Goal: Transaction & Acquisition: Download file/media

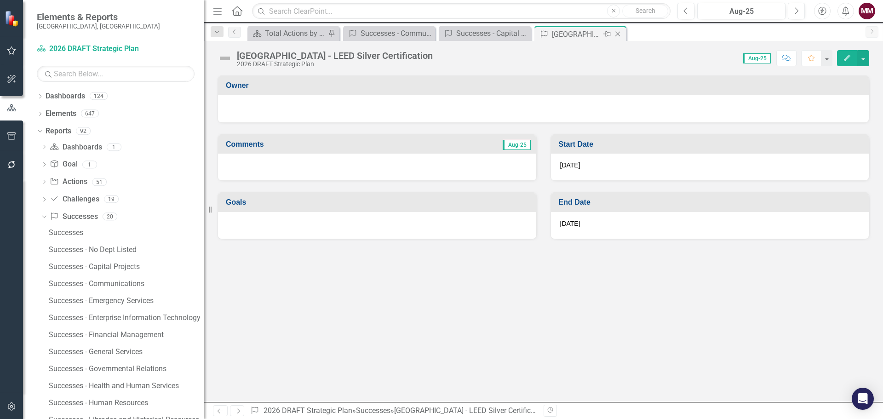
click at [621, 37] on icon "Close" at bounding box center [617, 33] width 9 height 7
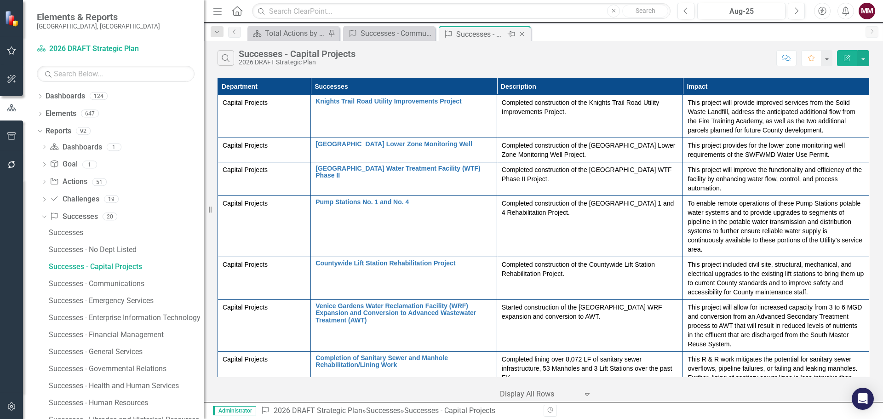
click at [524, 36] on icon "Close" at bounding box center [521, 33] width 9 height 7
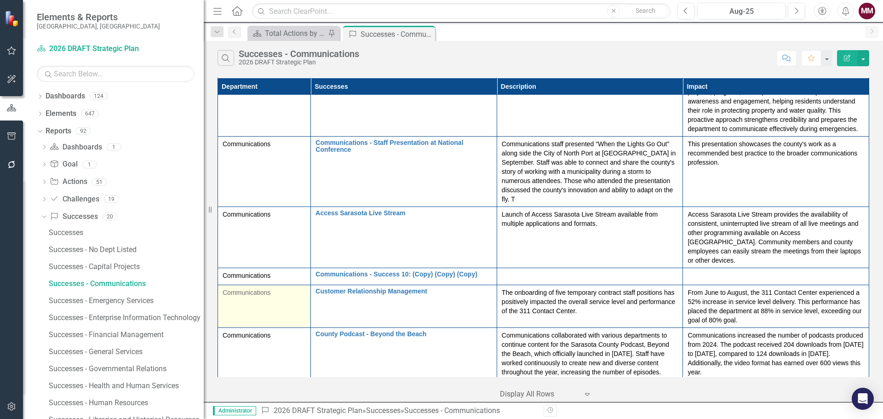
scroll to position [611, 0]
click at [113, 267] on div "Successes - Capital Projects" at bounding box center [126, 266] width 155 height 8
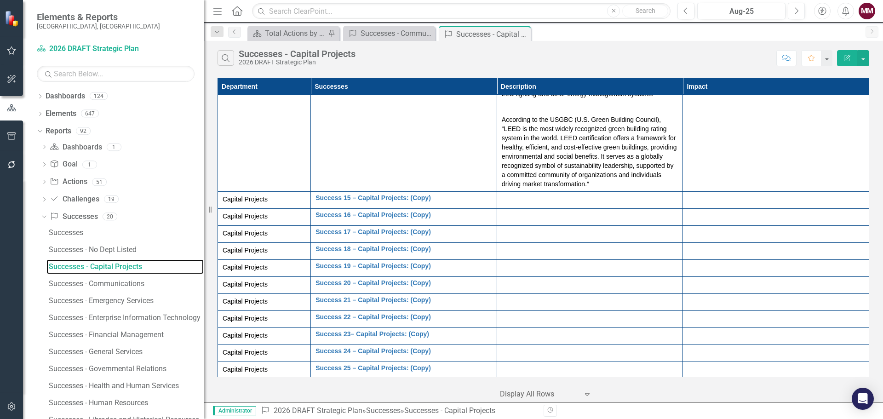
scroll to position [783, 0]
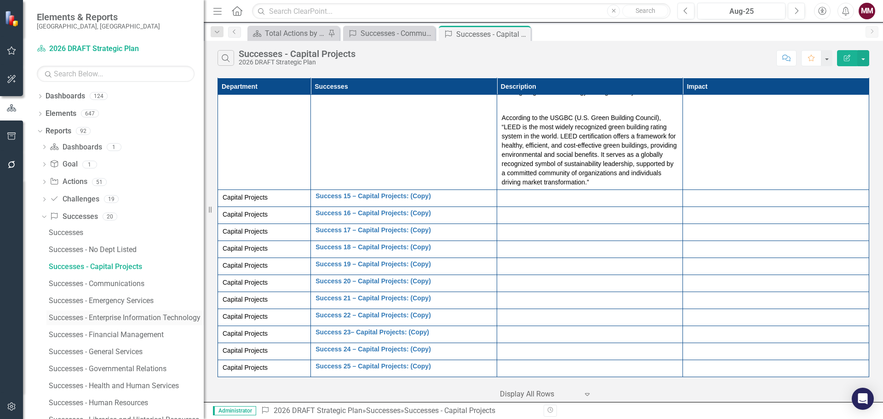
click at [143, 316] on div "Successes - Enterprise Information Technology" at bounding box center [126, 318] width 155 height 8
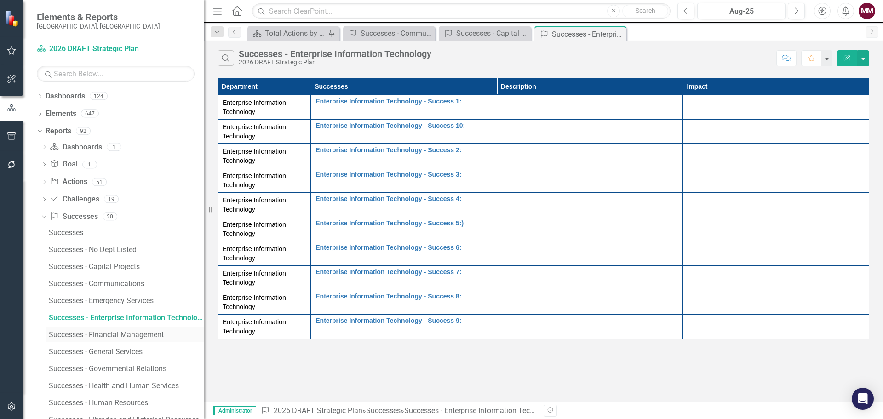
click at [140, 337] on div "Successes - Financial Management" at bounding box center [126, 335] width 155 height 8
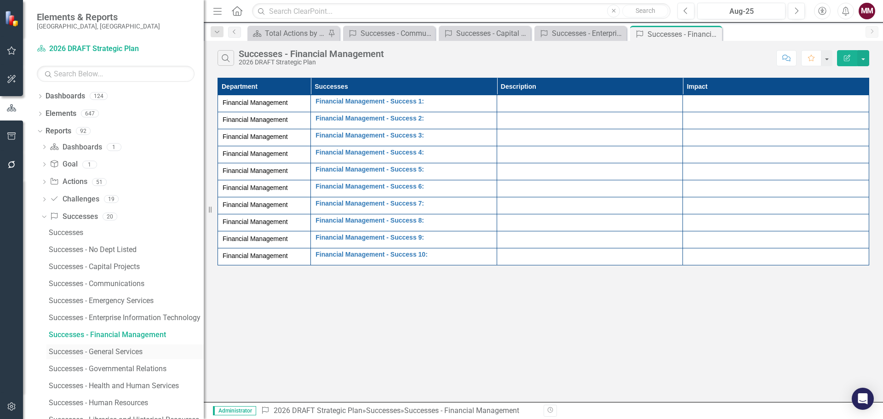
click at [138, 353] on div "Successes - General Services" at bounding box center [126, 352] width 155 height 8
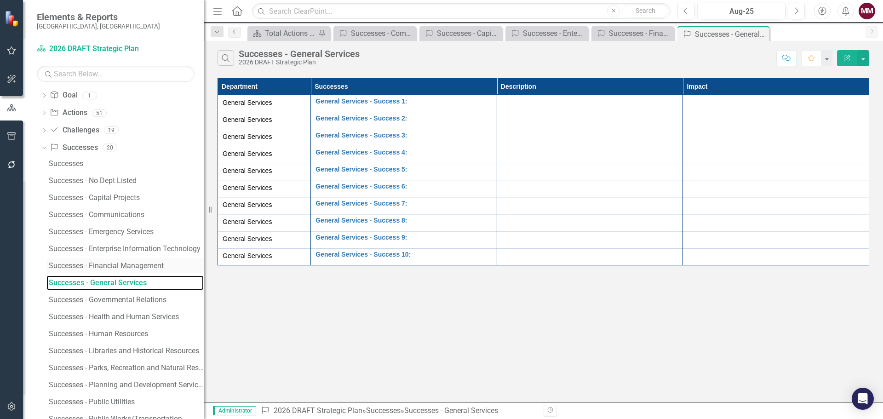
scroll to position [92, 0]
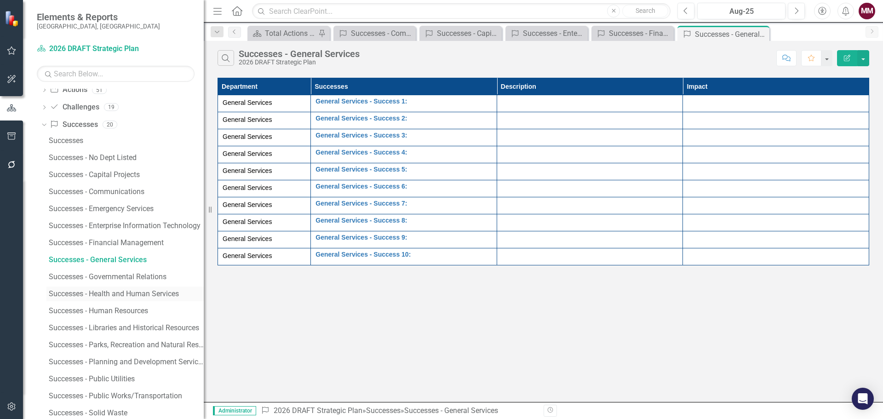
click at [122, 295] on div "Successes - Health and Human Services" at bounding box center [126, 294] width 155 height 8
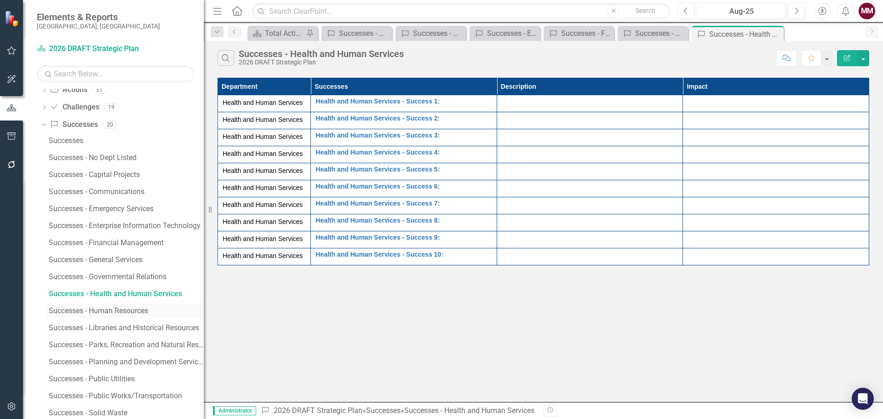
click at [124, 308] on div "Successes - Human Resources" at bounding box center [126, 311] width 155 height 8
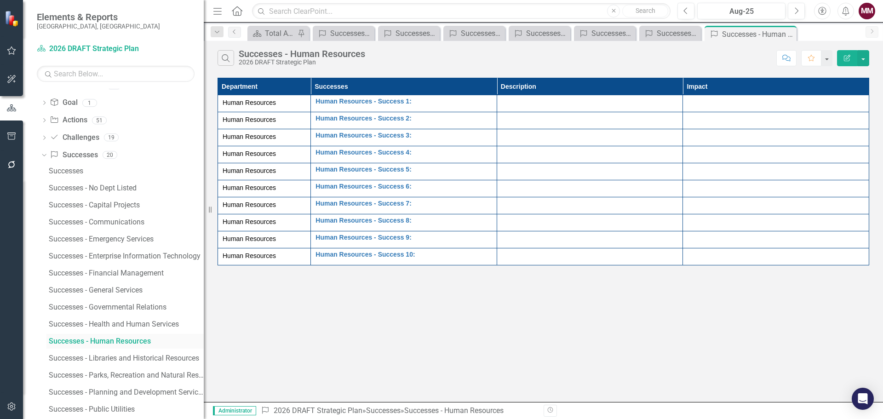
scroll to position [92, 0]
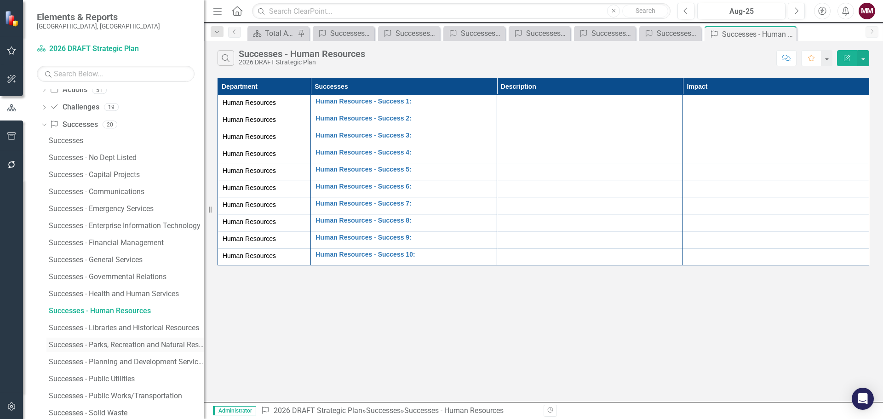
click at [127, 342] on div "Successes - Parks, Recreation and Natural Resources" at bounding box center [126, 345] width 155 height 8
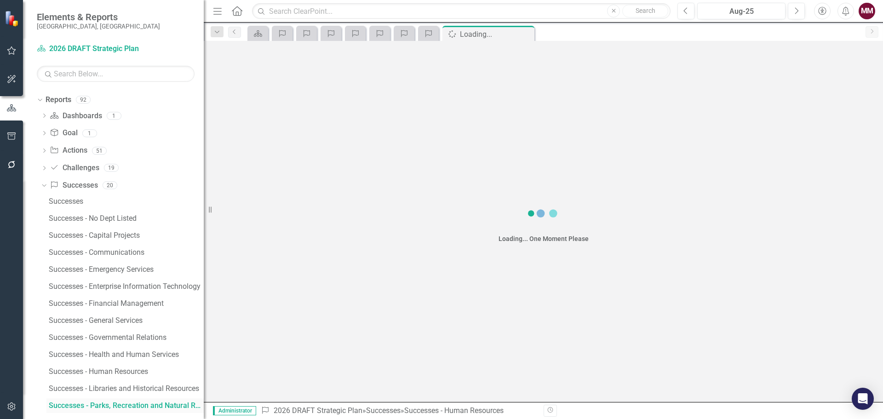
scroll to position [25, 0]
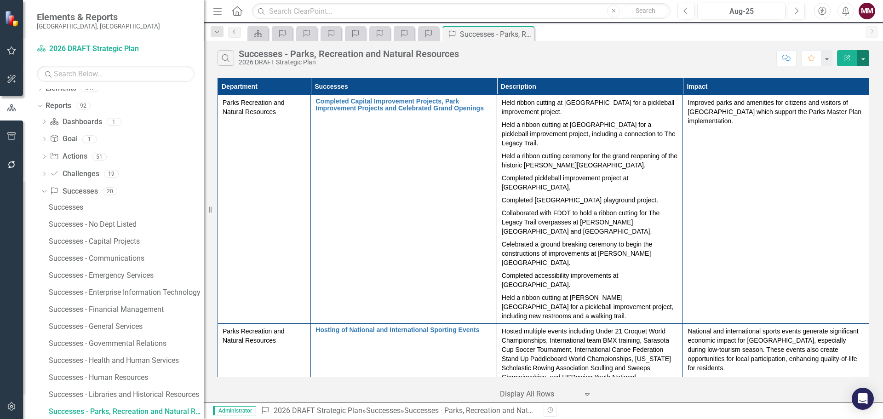
click at [864, 61] on button "button" at bounding box center [863, 58] width 12 height 16
click at [836, 114] on link "Excel Export to Excel" at bounding box center [832, 110] width 73 height 17
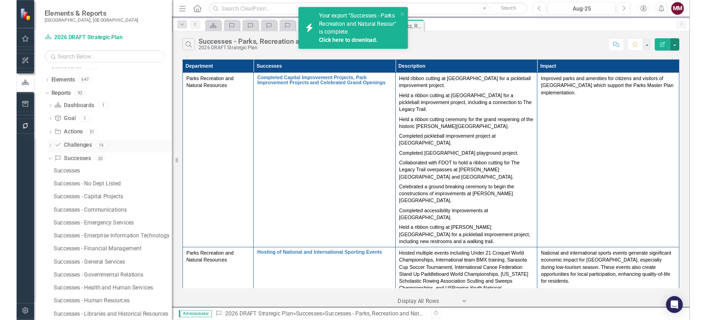
scroll to position [0, 0]
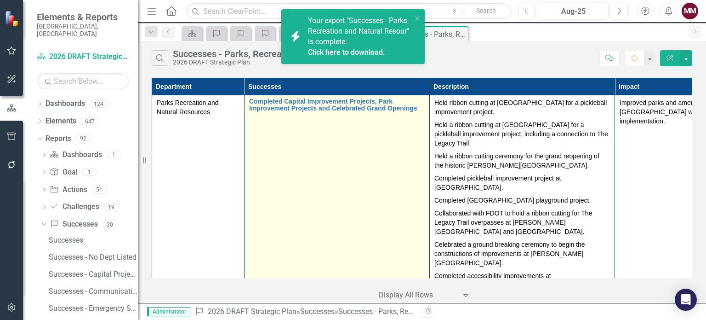
click at [351, 218] on td "Completed Capital Improvement Projects, Park Improvement Projects and Celebrate…" at bounding box center [337, 209] width 185 height 228
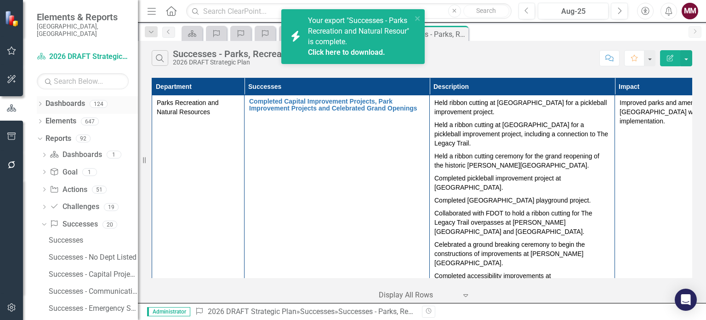
click at [38, 102] on icon "Dropdown" at bounding box center [40, 104] width 6 height 5
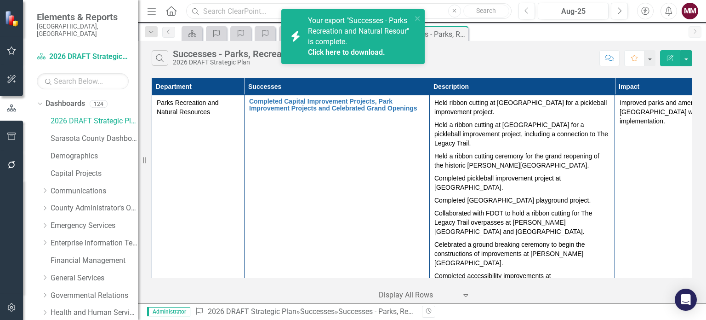
click at [217, 9] on input "text" at bounding box center [348, 11] width 325 height 16
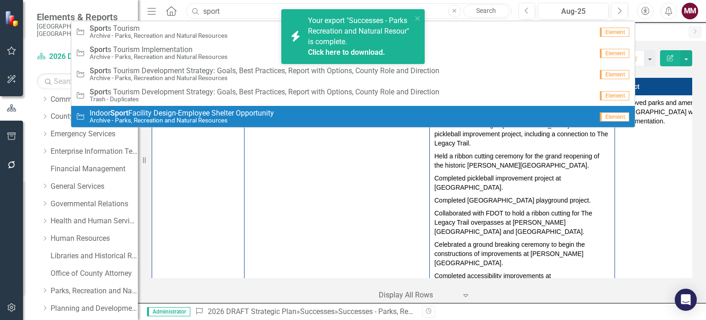
scroll to position [92, 0]
type input "sport"
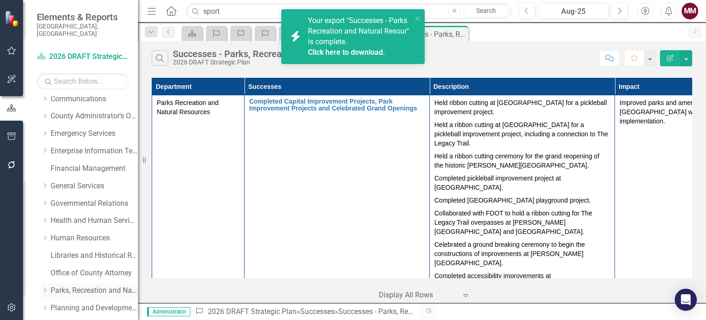
click at [83, 285] on link "Parks, Recreation and Natural Resources" at bounding box center [94, 290] width 87 height 11
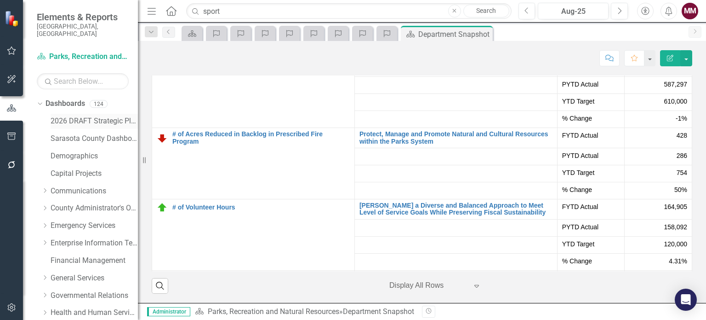
click at [75, 116] on link "2026 DRAFT Strategic Plan" at bounding box center [94, 121] width 87 height 11
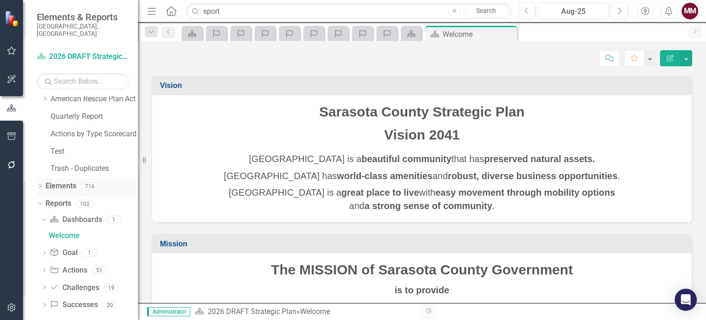
scroll to position [475, 0]
click at [43, 302] on icon at bounding box center [44, 304] width 2 height 4
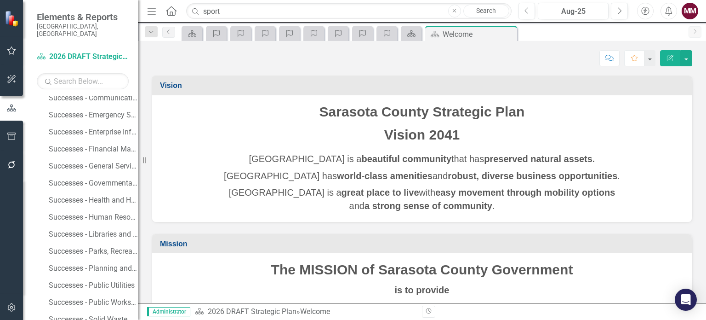
scroll to position [799, 0]
click at [88, 249] on div "Successes - Solid Waste" at bounding box center [93, 253] width 89 height 8
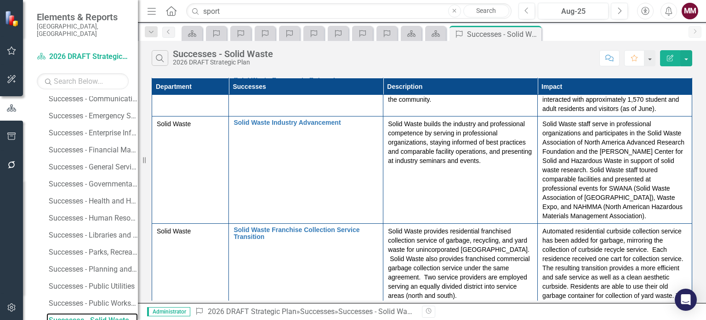
scroll to position [219, 0]
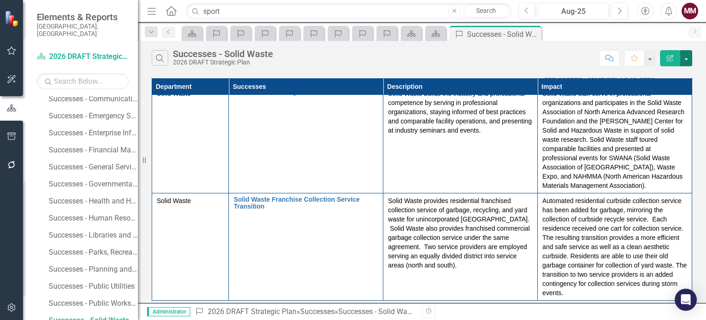
click at [684, 57] on button "button" at bounding box center [686, 58] width 12 height 16
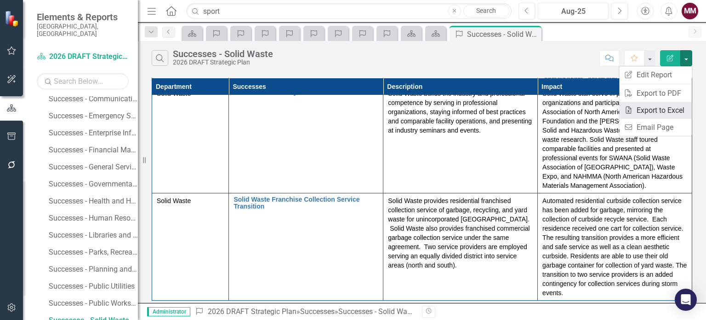
click at [656, 108] on link "Excel Export to Excel" at bounding box center [655, 110] width 73 height 17
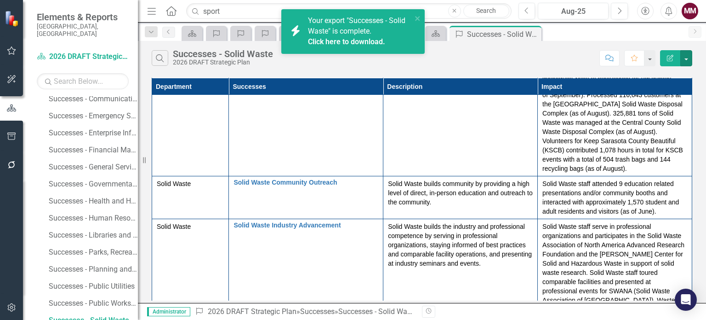
scroll to position [0, 0]
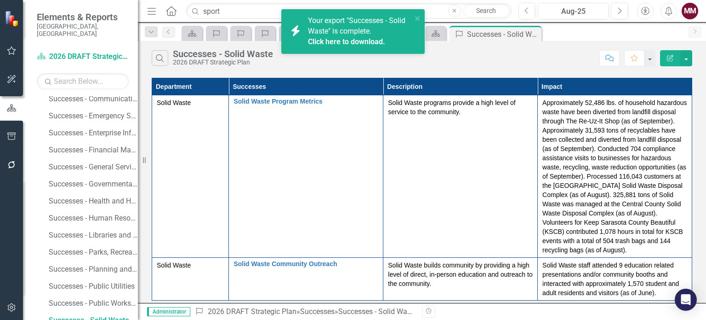
click at [337, 42] on link "Click here to download." at bounding box center [346, 41] width 77 height 9
